Goal: Go to known website: Access a specific website the user already knows

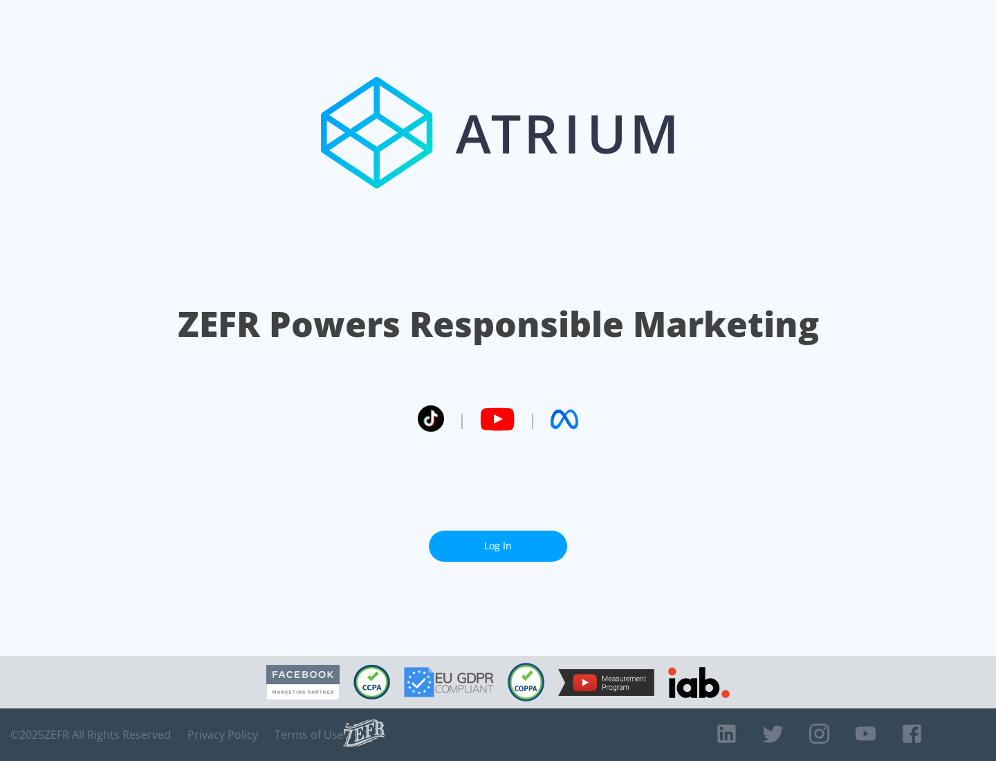
click at [498, 546] on link "Log In" at bounding box center [498, 545] width 138 height 31
